Goal: Find specific page/section: Find specific page/section

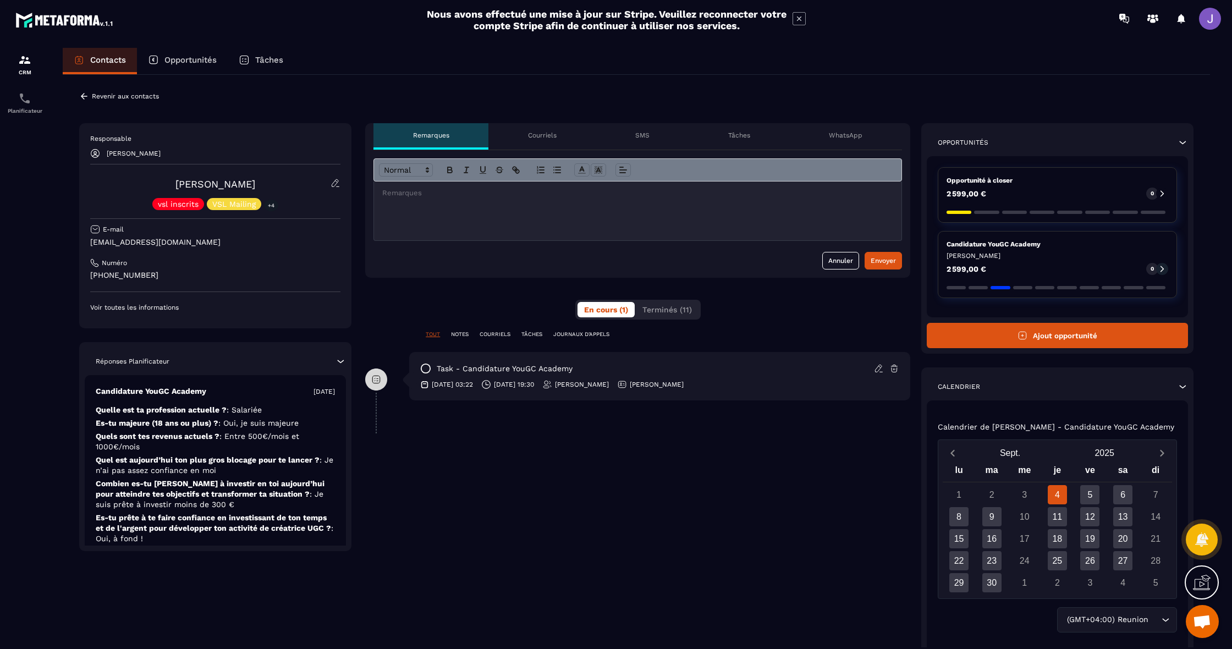
click at [112, 95] on p "Revenir aux contacts" at bounding box center [125, 96] width 67 height 8
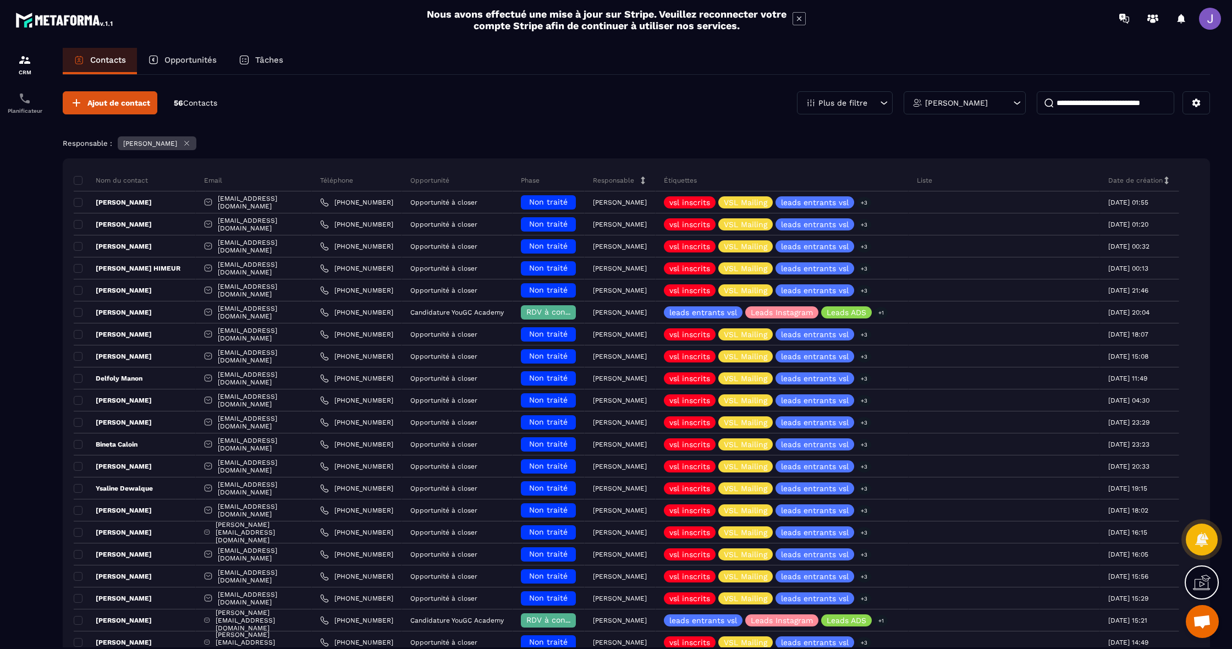
click at [1073, 101] on input at bounding box center [1106, 102] width 138 height 23
click at [975, 111] on div "[PERSON_NAME]" at bounding box center [965, 102] width 122 height 23
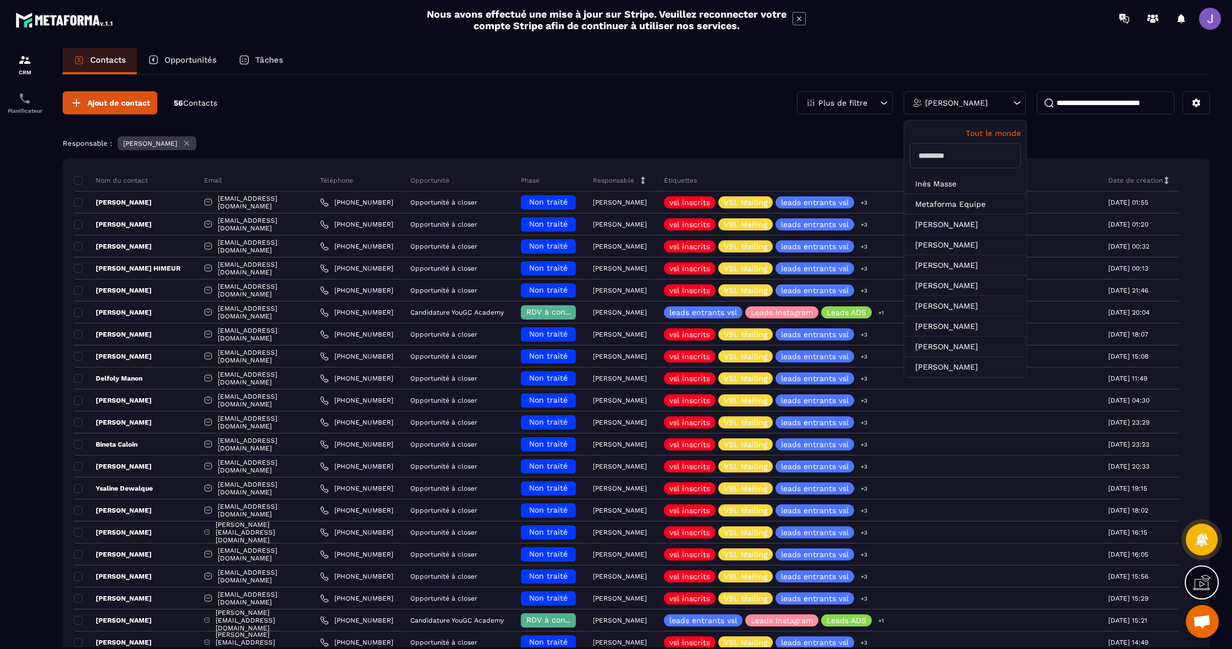
click at [1005, 131] on p "Tout le monde" at bounding box center [965, 133] width 111 height 9
click at [1071, 105] on input at bounding box center [1106, 102] width 138 height 23
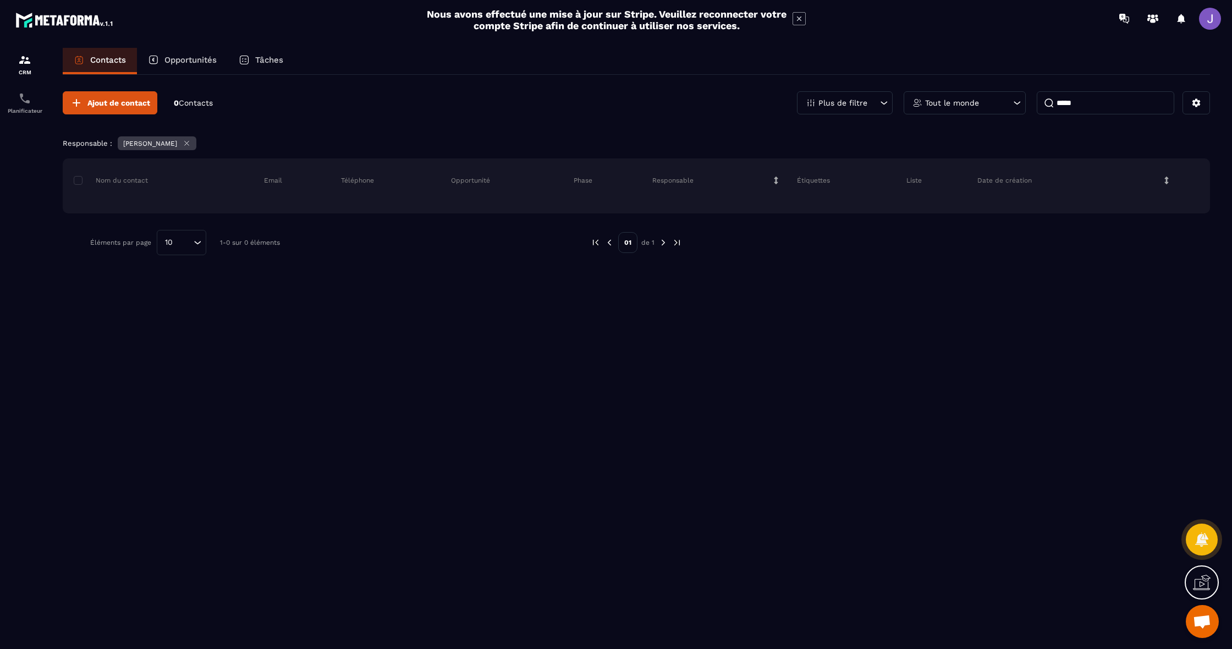
type input "****"
click at [179, 143] on div "[PERSON_NAME]" at bounding box center [157, 143] width 79 height 14
click at [183, 143] on icon at bounding box center [187, 143] width 8 height 8
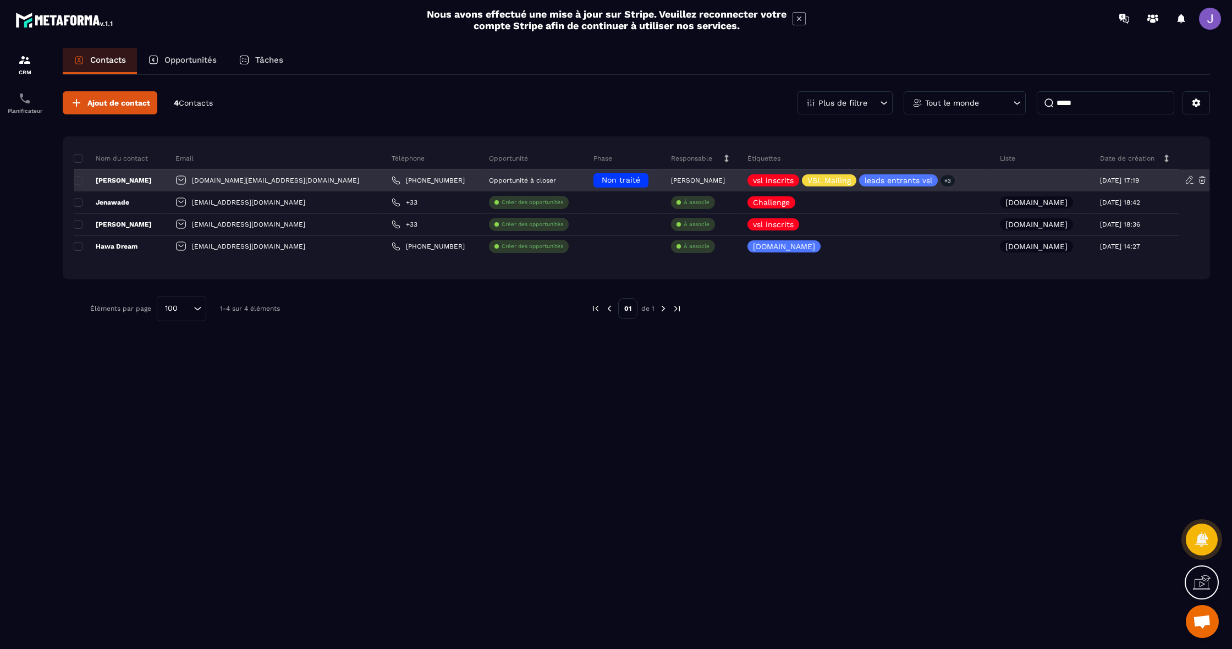
click at [671, 181] on p "[PERSON_NAME]" at bounding box center [698, 181] width 54 height 8
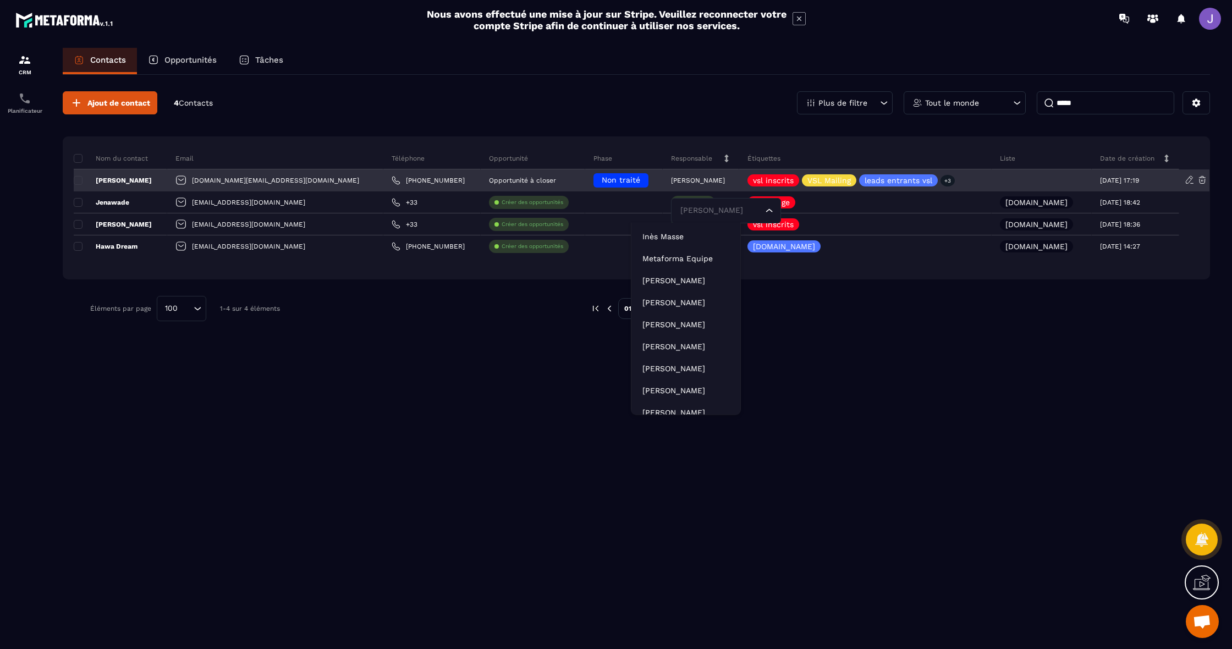
click at [678, 212] on input "Search for option" at bounding box center [720, 211] width 85 height 12
type input "****"
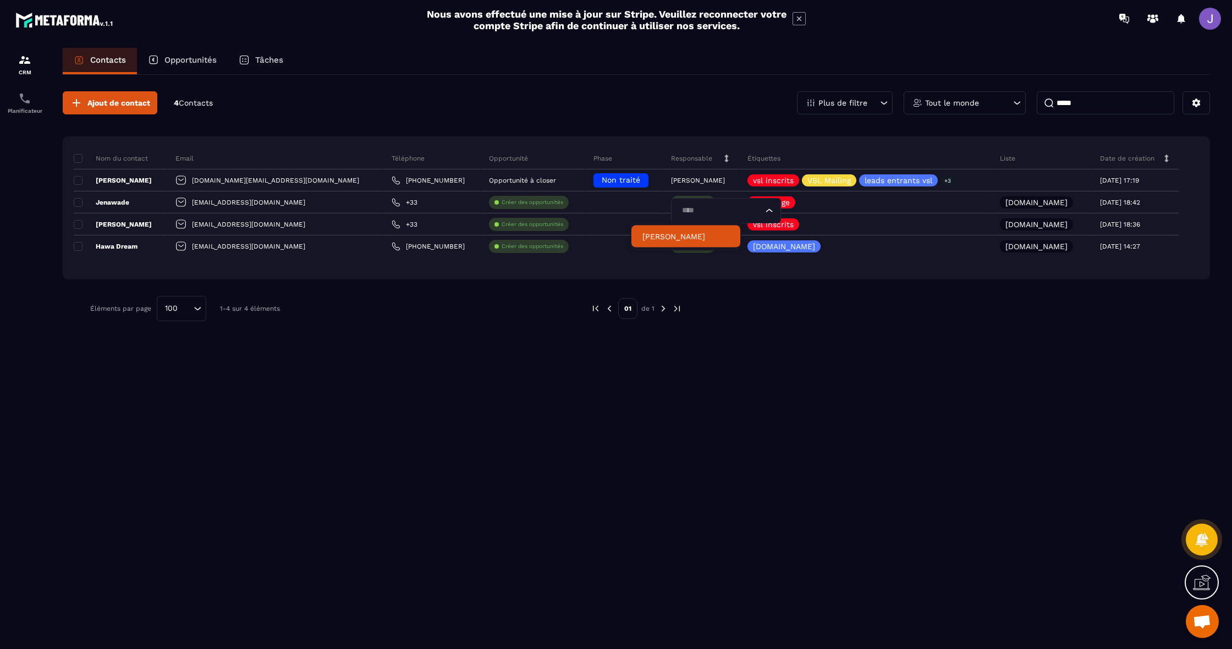
click at [683, 233] on p "[PERSON_NAME]" at bounding box center [686, 236] width 87 height 11
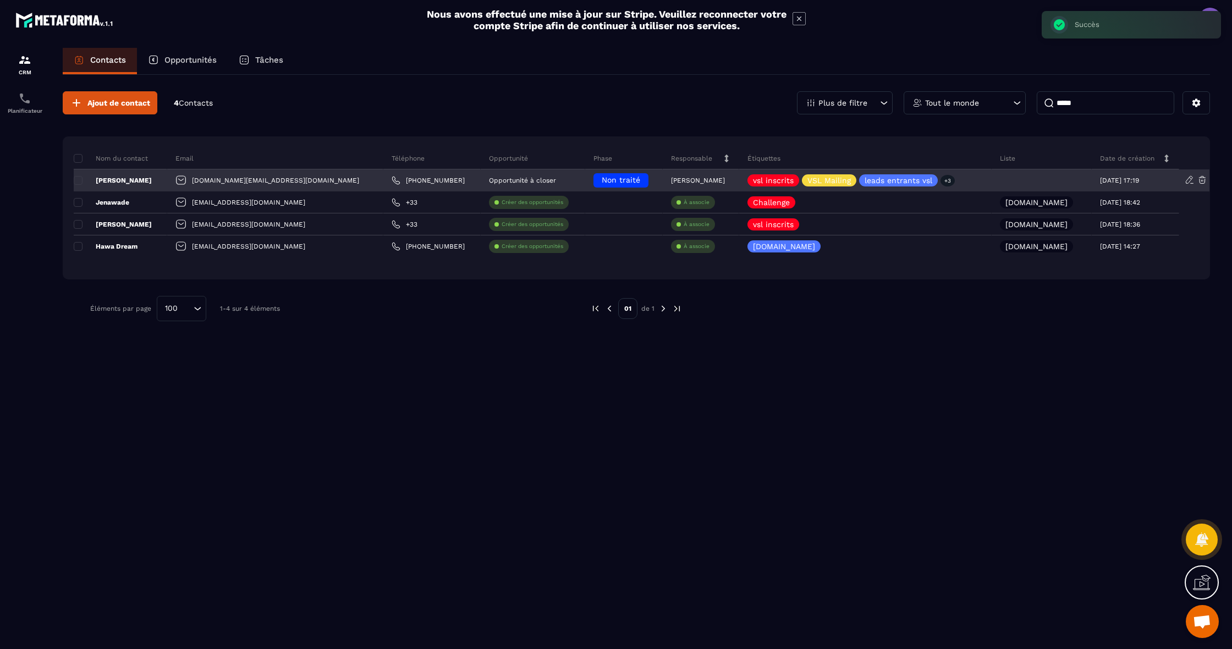
click at [134, 182] on p "[PERSON_NAME]" at bounding box center [113, 180] width 78 height 9
